Goal: Communication & Community: Participate in discussion

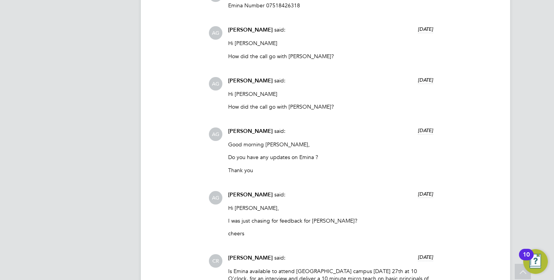
scroll to position [954, 0]
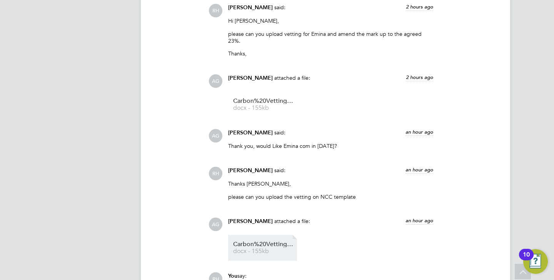
click at [267, 241] on span "Carbon%20Vetting%20Form%20-%20Emina" at bounding box center [264, 244] width 62 height 6
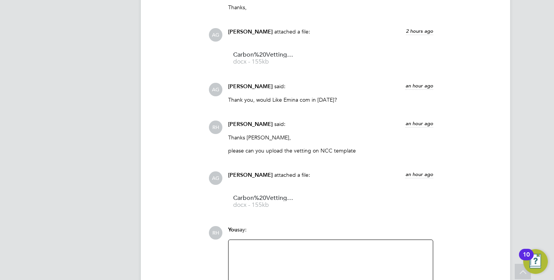
click at [330, 249] on div at bounding box center [330, 260] width 195 height 33
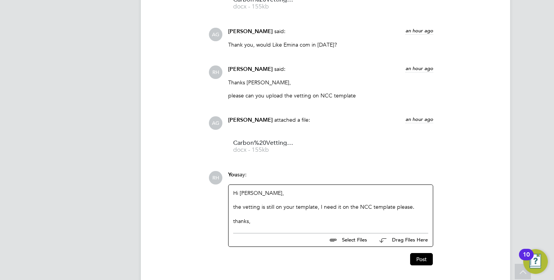
scroll to position [1692, 0]
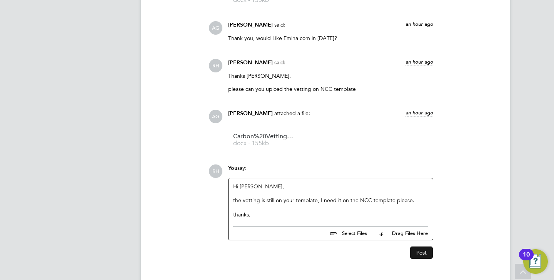
click at [423, 246] on button "Post" at bounding box center [421, 252] width 23 height 12
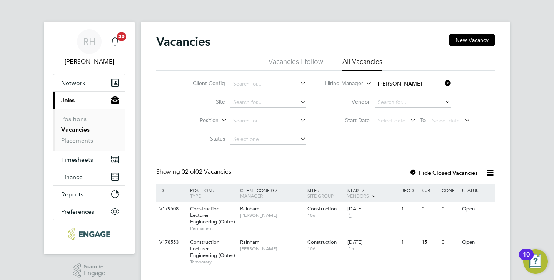
click at [83, 130] on link "Vacancies" at bounding box center [75, 129] width 28 height 7
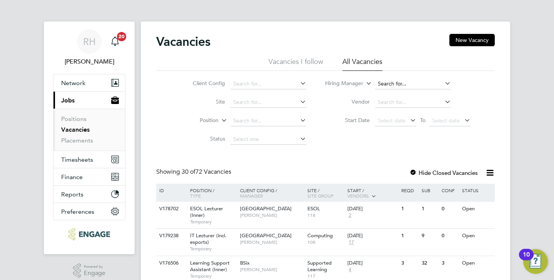
click at [388, 85] on input at bounding box center [413, 83] width 76 height 11
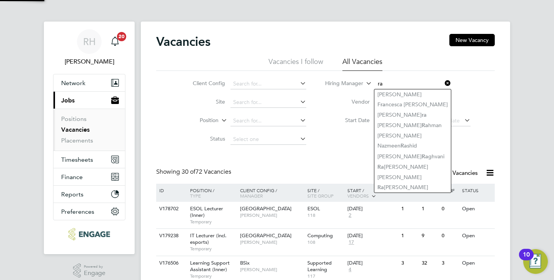
type input "r"
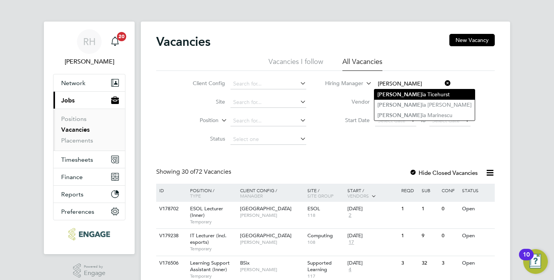
click at [388, 91] on b "Victor" at bounding box center [399, 94] width 45 height 7
type input "[PERSON_NAME]"
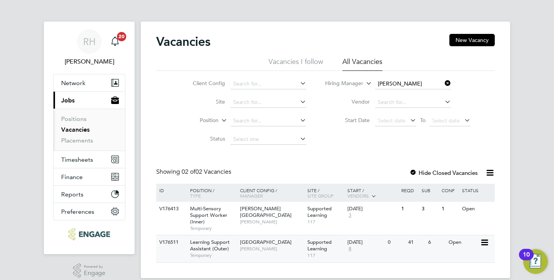
click at [209, 244] on span "Learning Support Assistant (Outer)" at bounding box center [210, 244] width 40 height 13
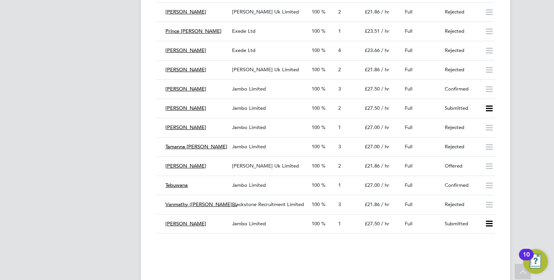
scroll to position [2030, 0]
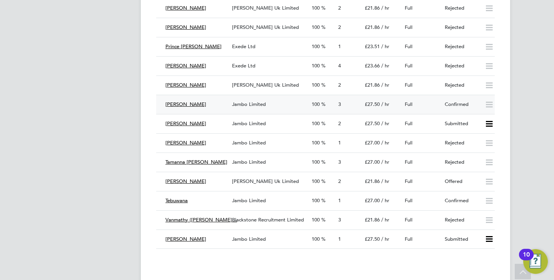
click at [222, 105] on div "Samantha Stephenson" at bounding box center [195, 104] width 67 height 13
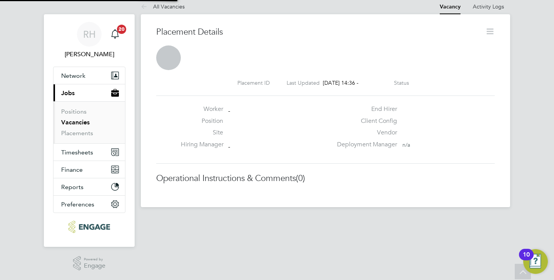
scroll to position [4, 4]
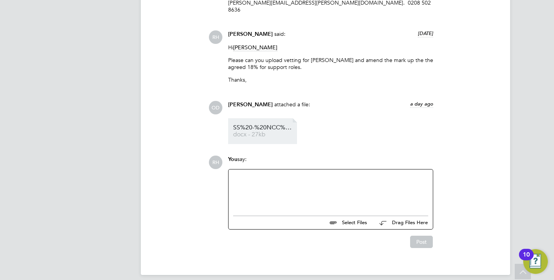
click at [252, 132] on span "docx - 27kb" at bounding box center [264, 135] width 62 height 6
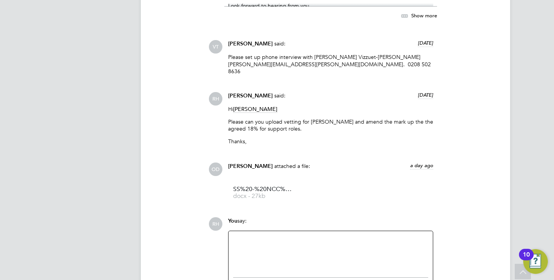
click at [493, 104] on div "RH Rufena Haque said: 4 days ago Hi Ollie Dart Please can you upload vetting fo…" at bounding box center [351, 121] width 286 height 59
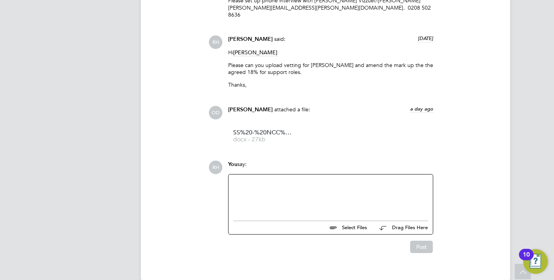
scroll to position [876, 0]
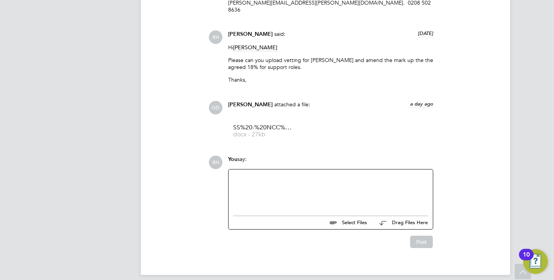
click at [346, 181] on div at bounding box center [330, 190] width 195 height 33
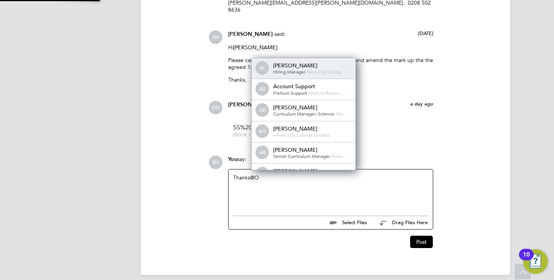
scroll to position [0, 0]
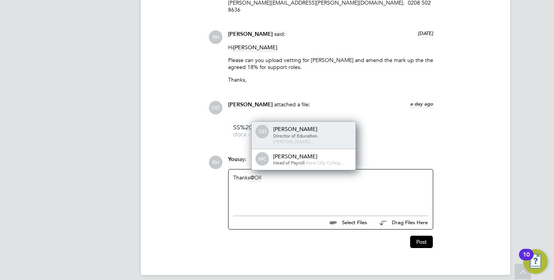
click at [296, 128] on div "Ollie Dart" at bounding box center [311, 128] width 77 height 7
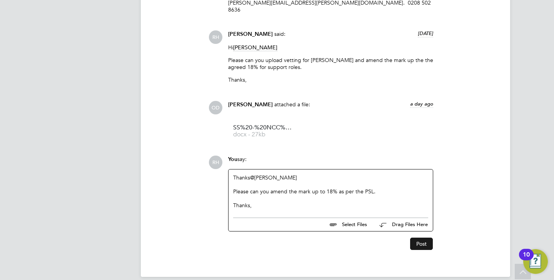
click at [421, 237] on button "Post" at bounding box center [421, 243] width 23 height 12
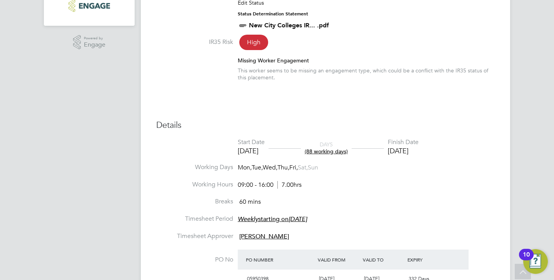
scroll to position [230, 0]
